Goal: Task Accomplishment & Management: Use online tool/utility

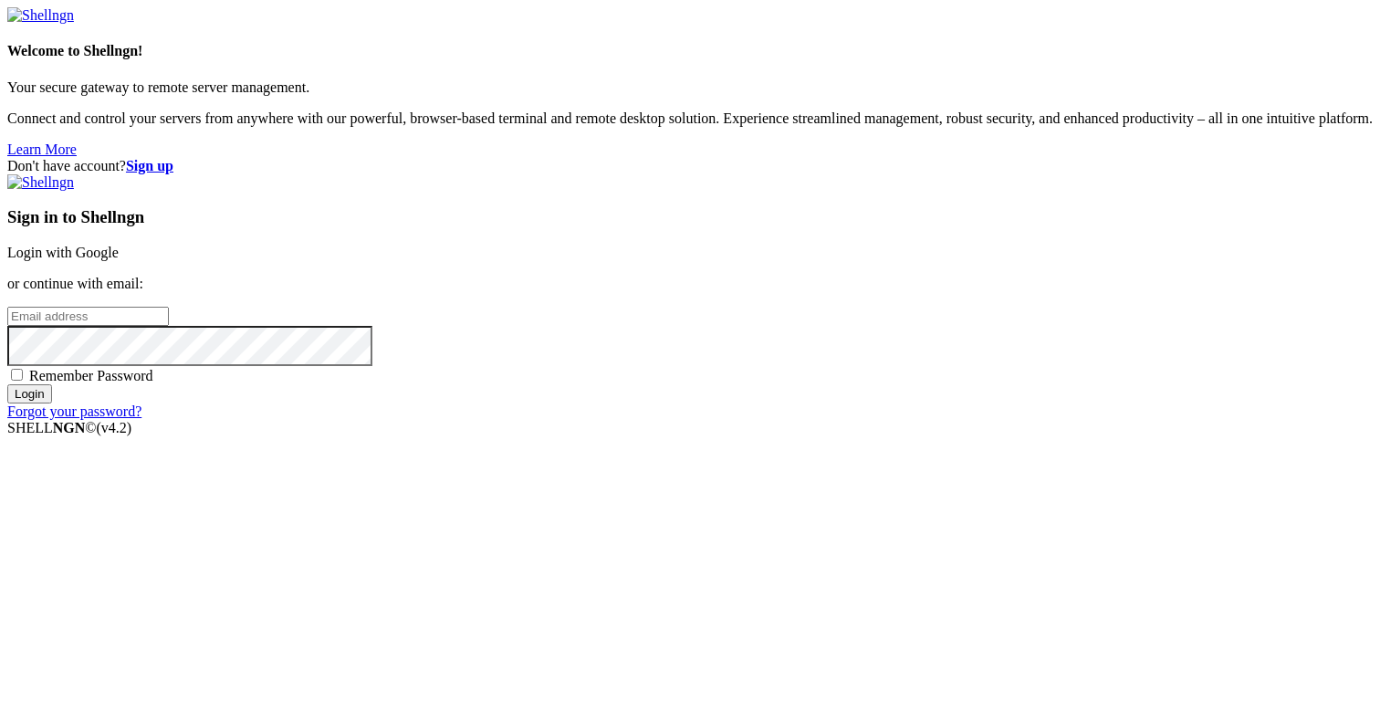
type input "[PERSON_NAME][EMAIL_ADDRESS][DOMAIN_NAME]"
click at [52, 403] on input "Login" at bounding box center [29, 393] width 45 height 19
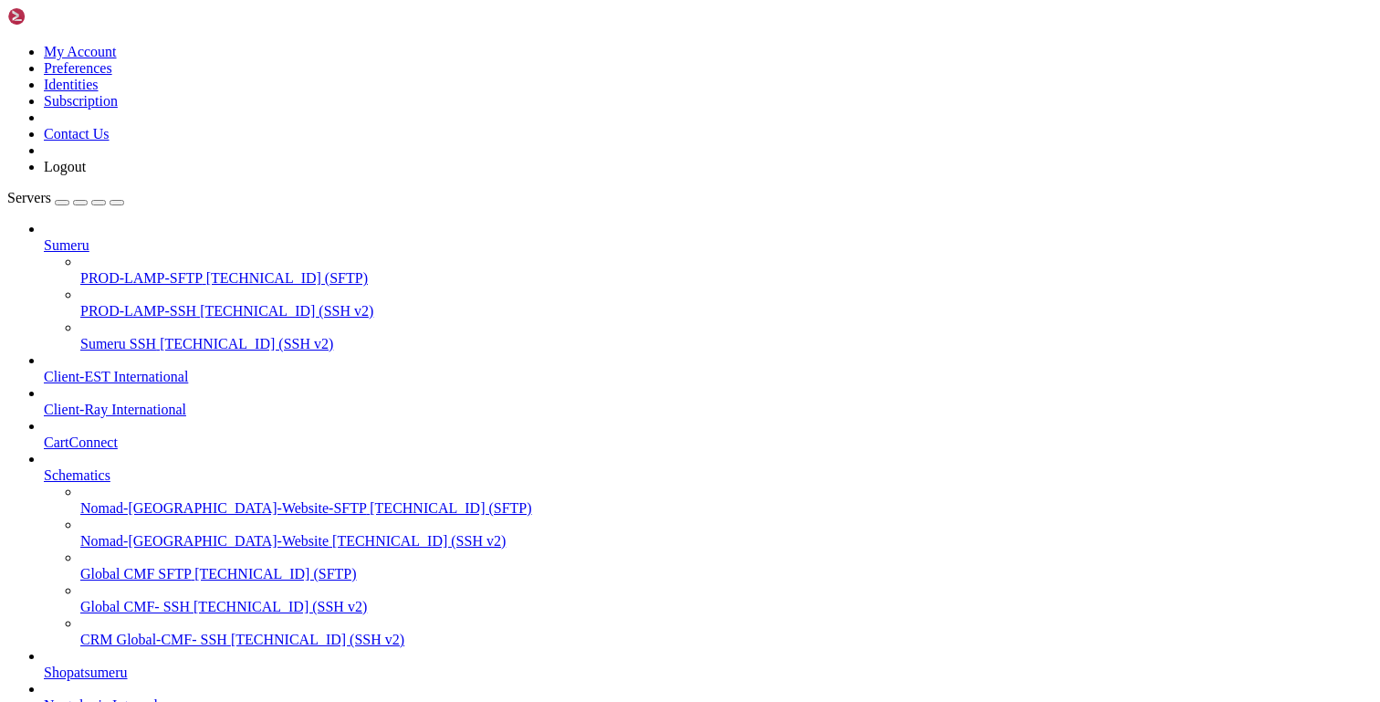
scroll to position [273, 0]
click at [156, 599] on span "Global CMF- SSH" at bounding box center [135, 607] width 110 height 16
click at [112, 632] on span "CRM Global-CMF- SSH" at bounding box center [153, 640] width 147 height 16
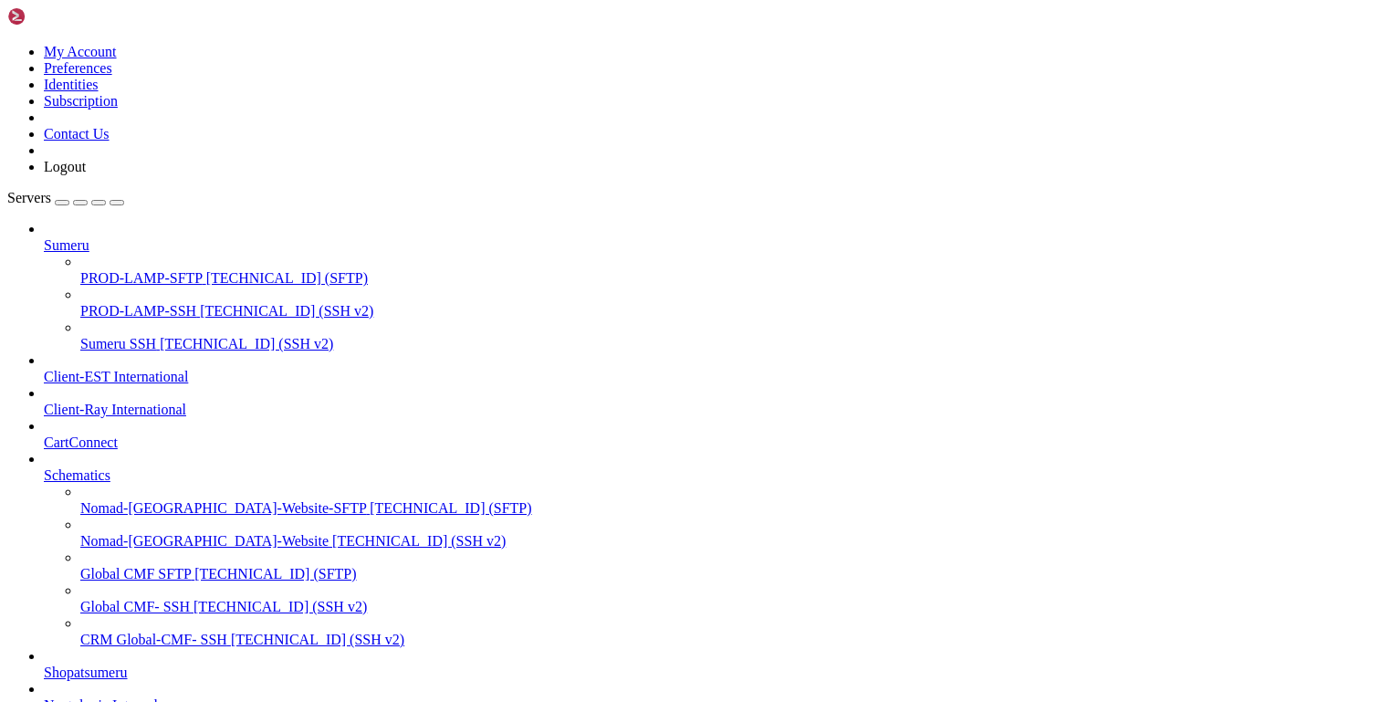
click at [231, 632] on span "[TECHNICAL_ID] (SSH v2)" at bounding box center [317, 640] width 173 height 16
